Goal: Task Accomplishment & Management: Complete application form

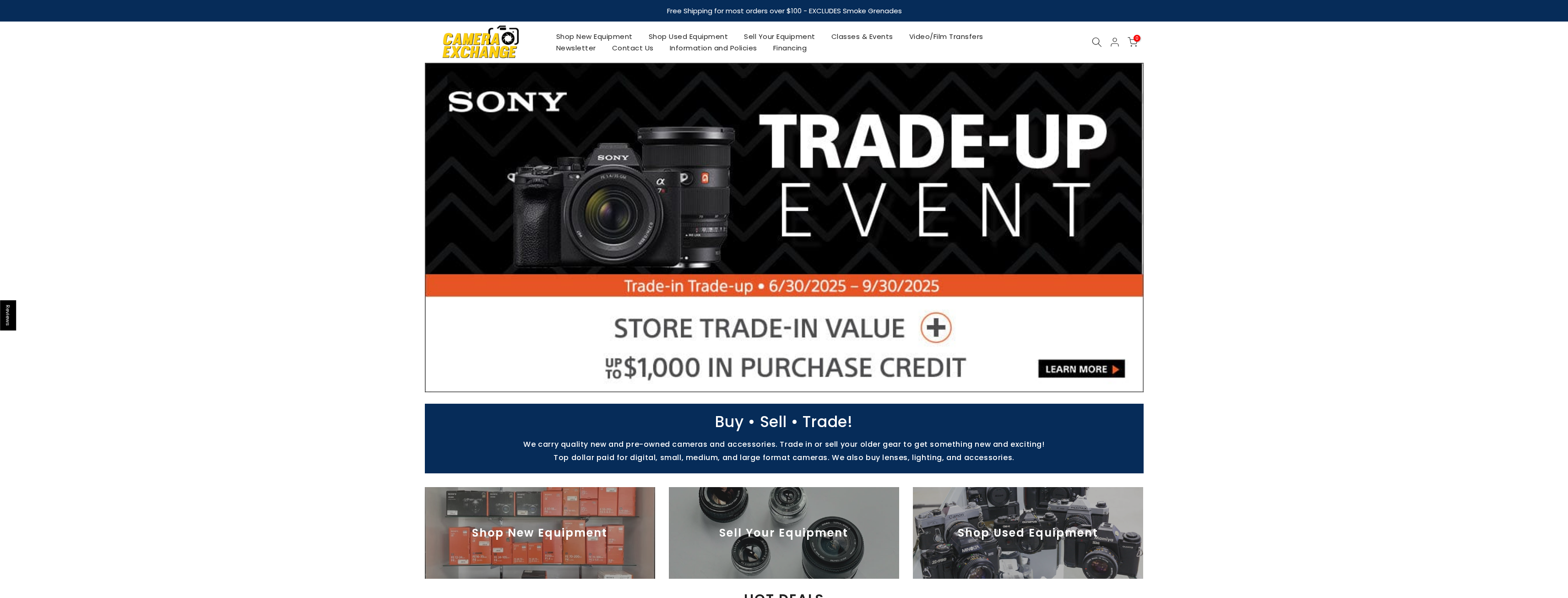
click at [773, 36] on link "Sell Your Equipment" at bounding box center [780, 36] width 88 height 12
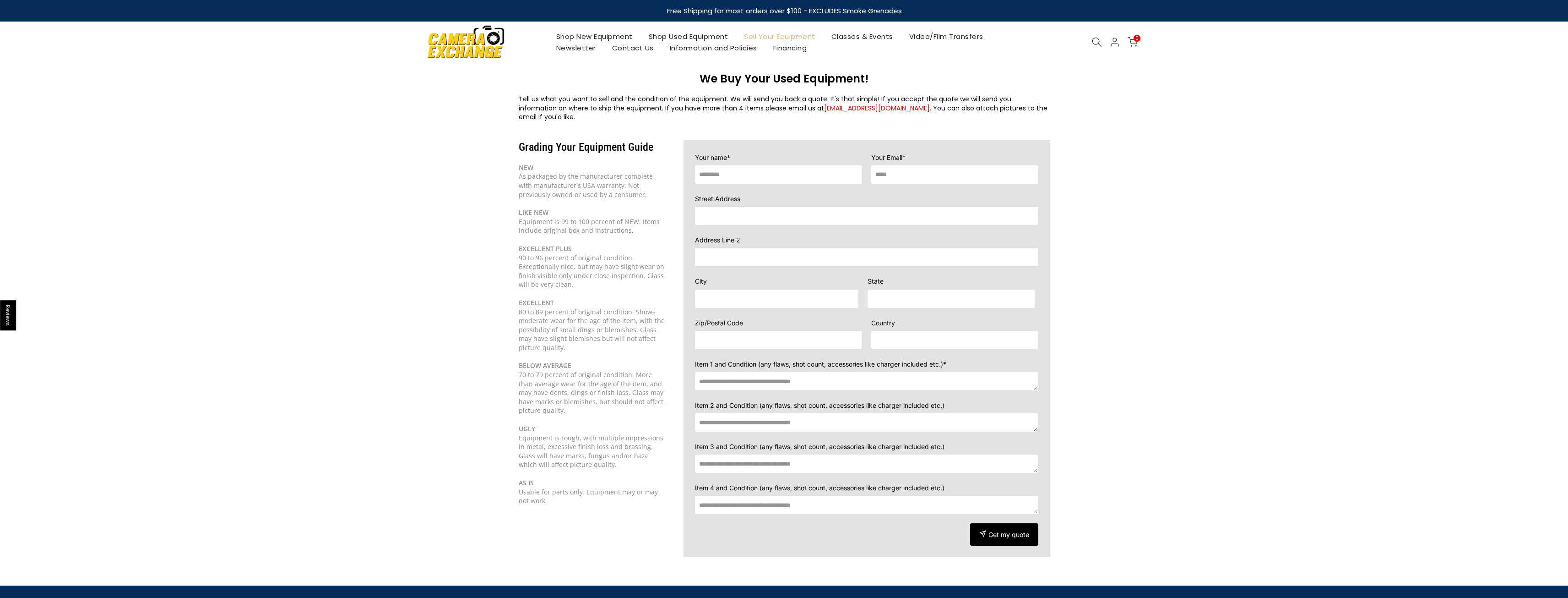
click at [810, 372] on textarea at bounding box center [867, 381] width 343 height 18
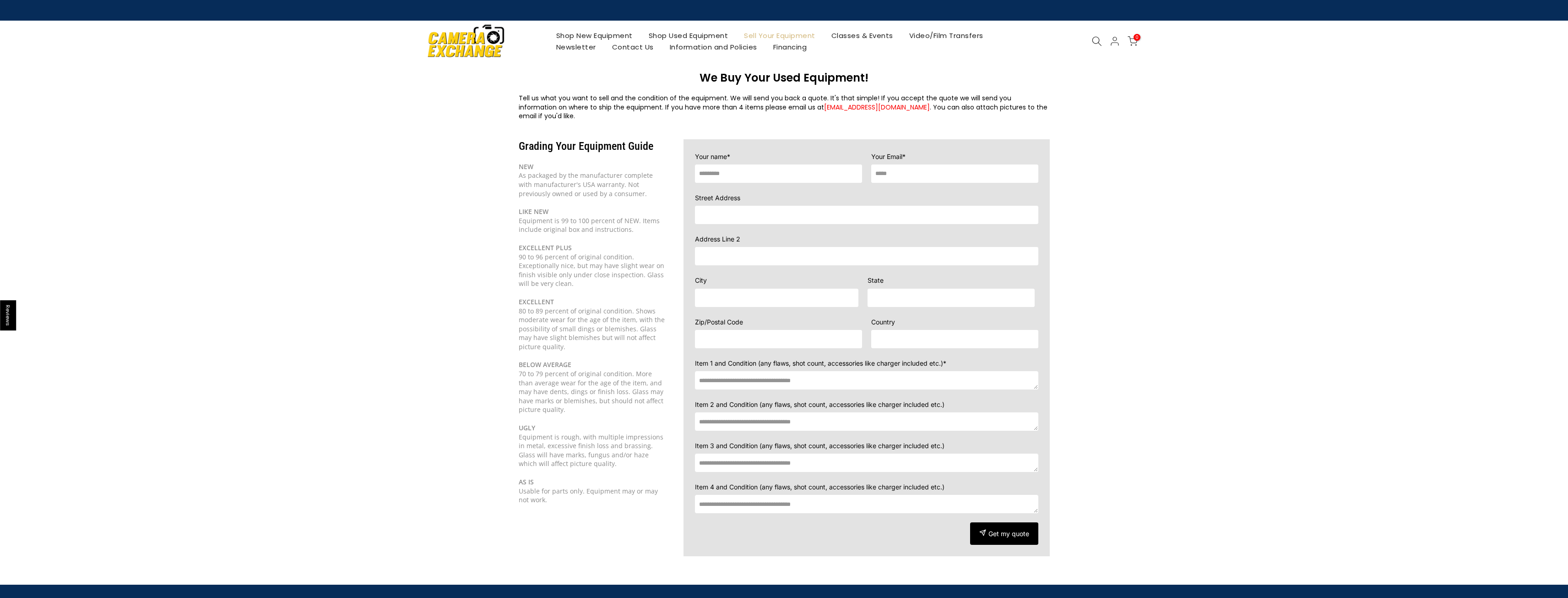
click at [629, 46] on link "Contact Us" at bounding box center [632, 47] width 58 height 12
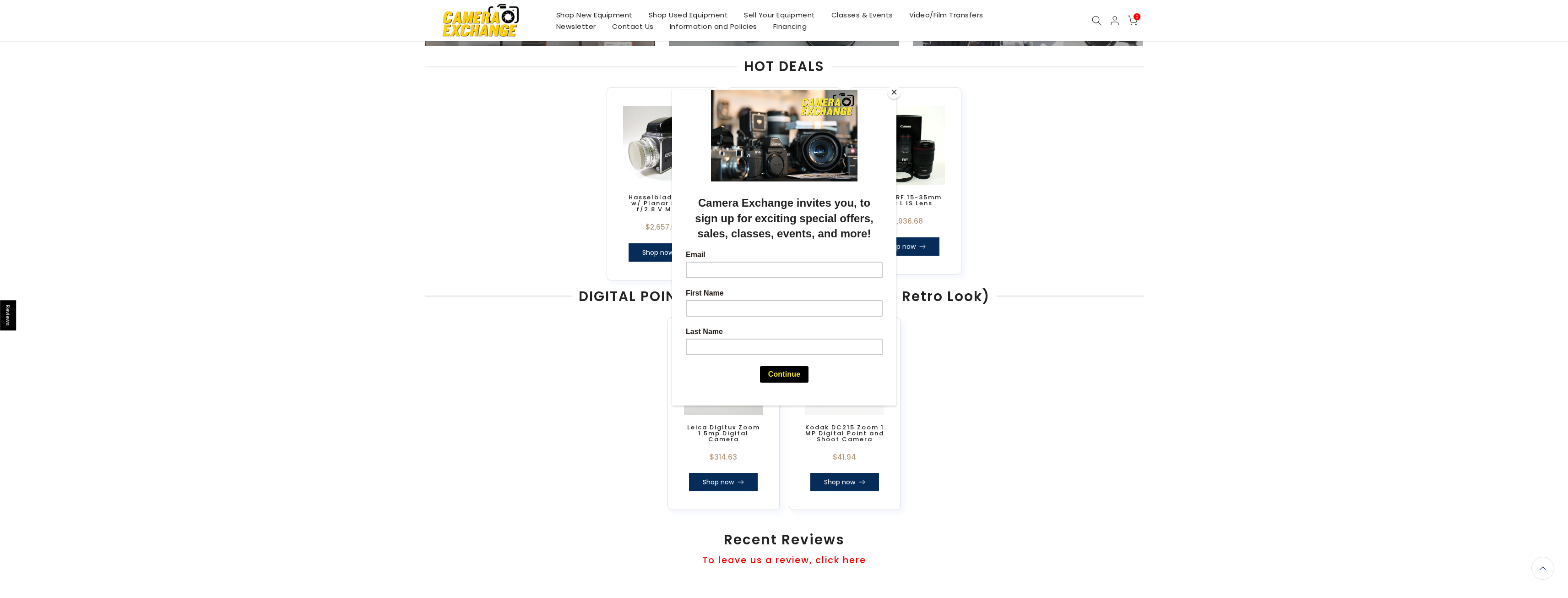
scroll to position [687, 0]
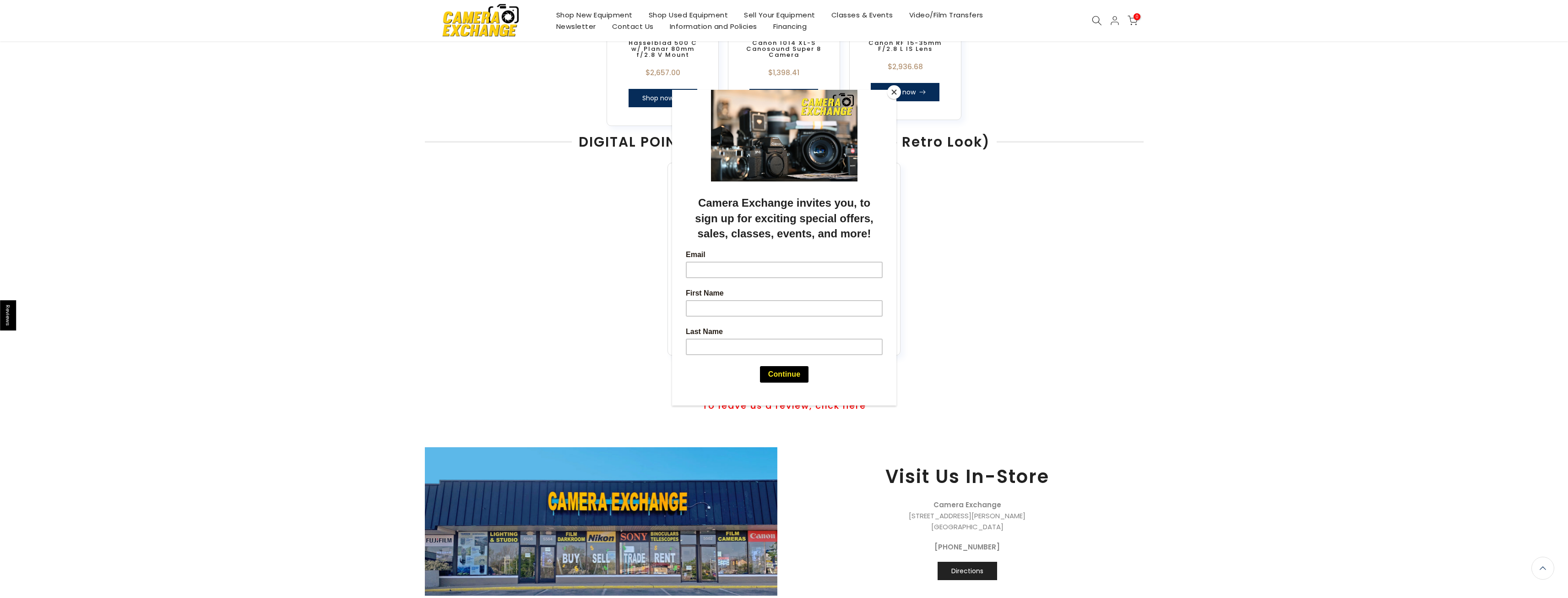
click at [893, 91] on button "Close" at bounding box center [894, 92] width 14 height 14
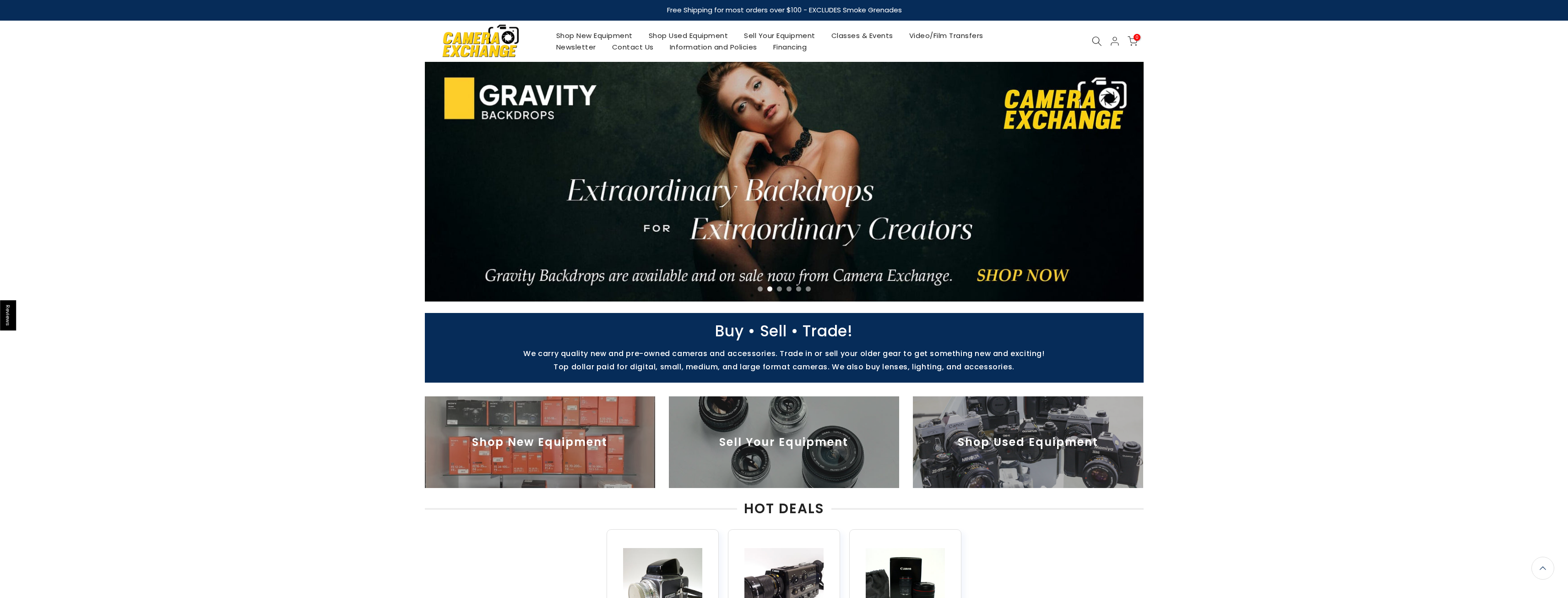
scroll to position [0, 0]
